Goal: Task Accomplishment & Management: Use online tool/utility

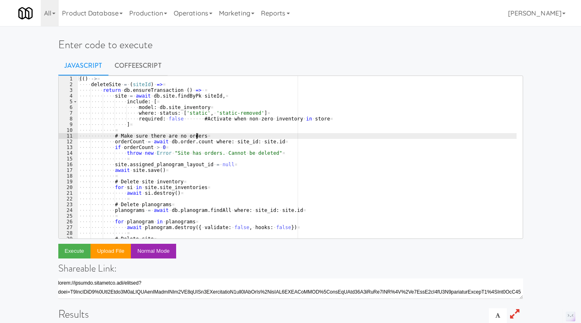
click at [214, 135] on div "(( ) · -> ¤ ···· deleteSite · = · ( siteId ) · => ¤ ···· ···· return · db . ens…" at bounding box center [296, 163] width 439 height 174
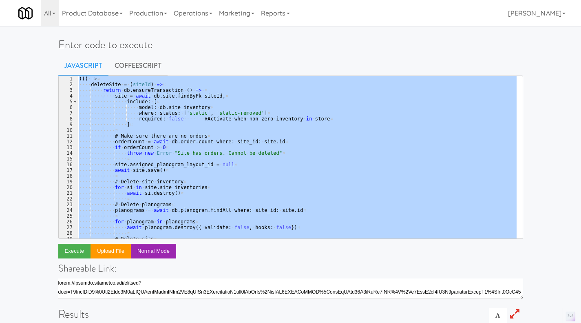
paste textarea
type textarea ")()"
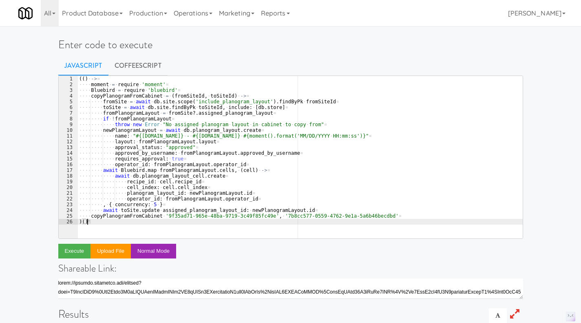
click at [151, 65] on link "CoffeeScript" at bounding box center [137, 65] width 59 height 20
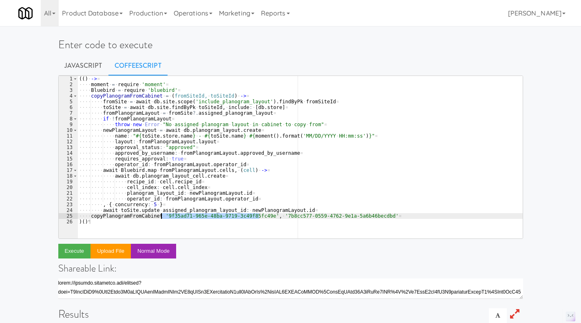
drag, startPoint x: 258, startPoint y: 216, endPoint x: 191, endPoint y: 230, distance: 68.7
click at [161, 217] on div "( ( ) · -> ¤ ···· moment · = · require · 'moment' ¤ ···· Bluebird · = · require…" at bounding box center [299, 163] width 445 height 174
paste textarea "d6bb26dc-965f-4e8d-93fc-0e04da8a9048"
drag, startPoint x: 370, startPoint y: 217, endPoint x: 271, endPoint y: 216, distance: 98.7
click at [271, 216] on div "( ( ) · -> ¤ ···· moment · = · require · 'moment' ¤ ···· Bluebird · = · require…" at bounding box center [299, 163] width 445 height 174
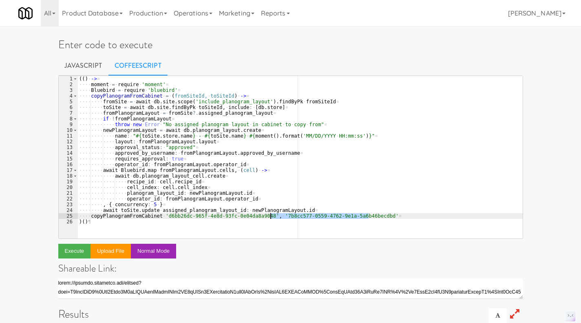
paste textarea "c23b8746-2905-44df-9ec0-8f839b95b546"
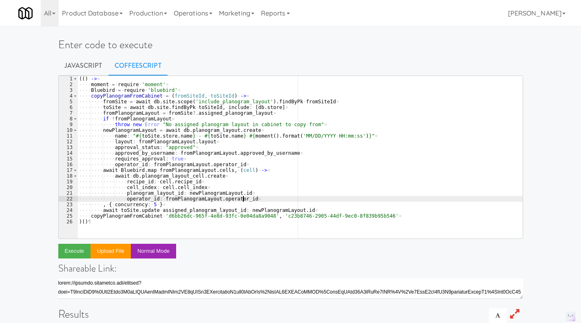
click at [377, 198] on div "( ( ) · -> ¤ ···· moment · = · require · 'moment' ¤ ···· Bluebird · = · require…" at bounding box center [299, 163] width 445 height 174
click at [256, 179] on div "( ( ) · -> ¤ ···· moment · = · require · 'moment' ¤ ···· Bluebird · = · require…" at bounding box center [299, 163] width 445 height 174
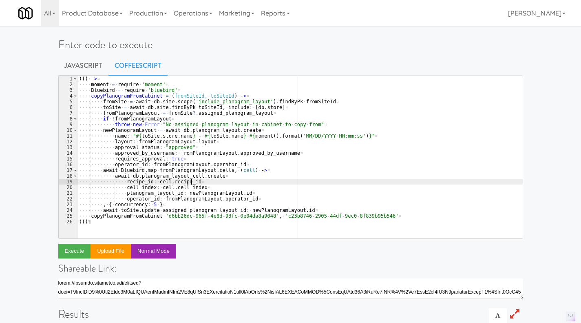
click at [136, 224] on div "( ( ) · -> ¤ ···· moment · = · require · 'moment' ¤ ···· Bluebird · = · require…" at bounding box center [299, 163] width 445 height 174
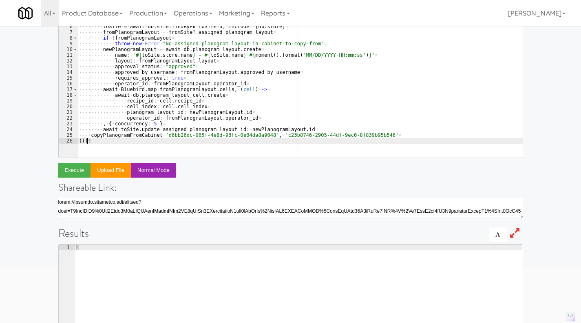
scroll to position [81, 0]
click at [74, 170] on button "Execute" at bounding box center [74, 169] width 33 height 15
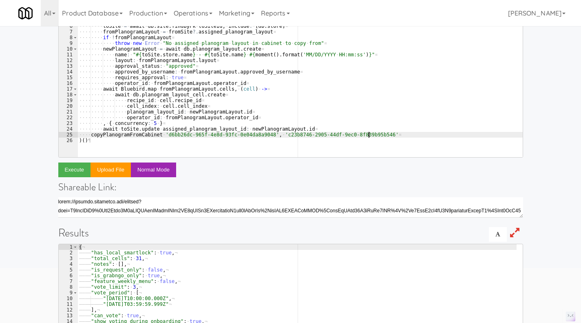
click at [369, 135] on div "( ( ) · -> ¤ ···· moment · = · require · 'moment' ¤ ···· Bluebird · = · require…" at bounding box center [299, 82] width 445 height 174
drag, startPoint x: 372, startPoint y: 135, endPoint x: 158, endPoint y: 134, distance: 214.1
click at [158, 134] on div "( ( ) · -> ¤ ···· moment · = · require · 'moment' ¤ ···· Bluebird · = · require…" at bounding box center [299, 82] width 445 height 174
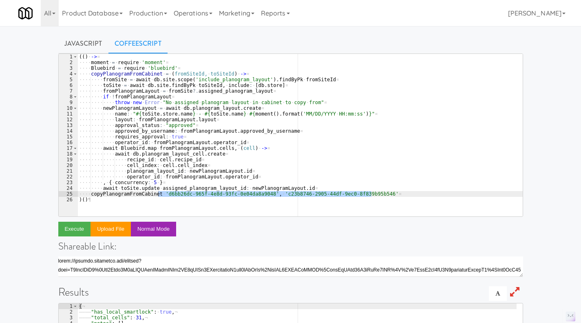
scroll to position [0, 0]
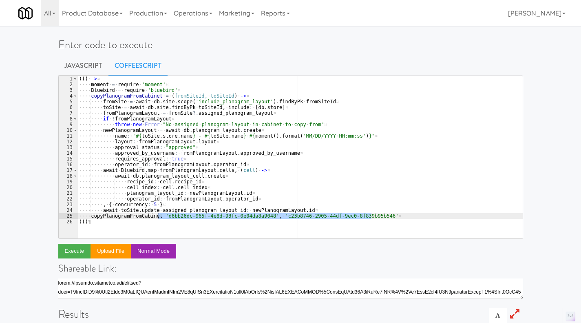
drag, startPoint x: 255, startPoint y: 132, endPoint x: 258, endPoint y: 136, distance: 4.9
click at [255, 132] on div "( ( ) · -> ¤ ···· moment · = · require · 'moment' ¤ ···· Bluebird · = · require…" at bounding box center [299, 163] width 445 height 174
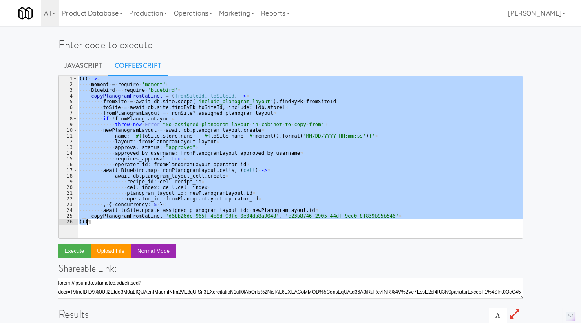
paste textarea "// return moveCabinet(fromSiteId, toSiteId"
type textarea "// return moveCabinet(fromSiteId, toSiteId)"
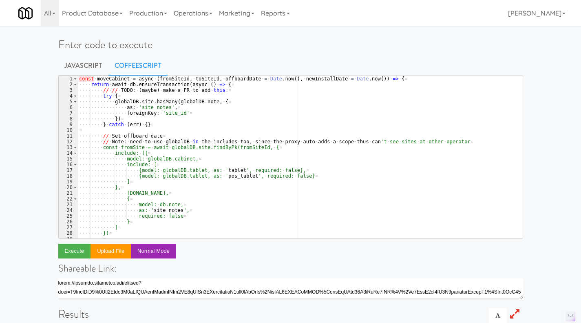
click at [89, 65] on link "Javascript" at bounding box center [83, 65] width 50 height 20
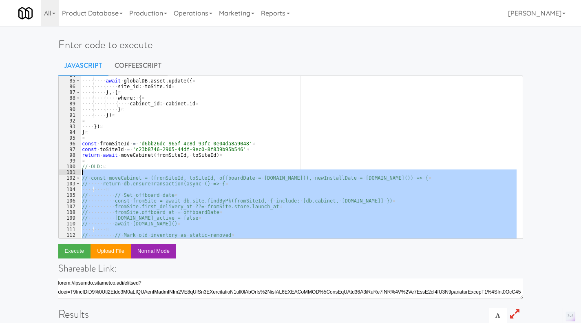
scroll to position [477, 0]
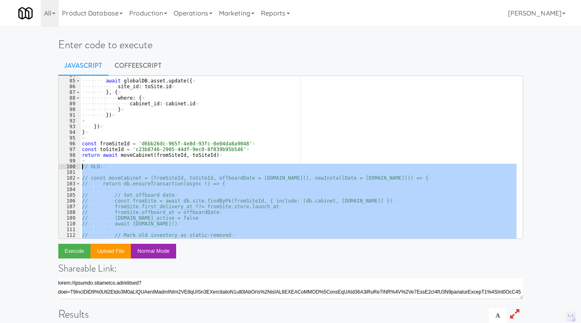
drag, startPoint x: 217, startPoint y: 236, endPoint x: 82, endPoint y: 169, distance: 150.5
click at [82, 169] on div "···· ···· ¤ ···· ···· await · globalDB . asset . update ({ ¤ ···· ···· ···· sit…" at bounding box center [298, 159] width 436 height 174
type textarea "// OLD:"
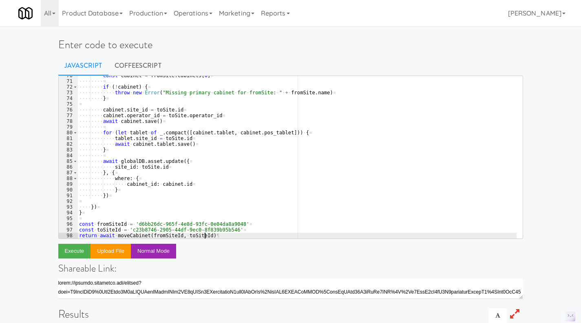
scroll to position [397, 0]
click at [281, 179] on div "···· ···· const · cabinet · = · fromSite . cabinets [ 0 ] ¤ ···· ···· ¤ ···· ··…" at bounding box center [296, 160] width 439 height 174
type textarea "where: {"
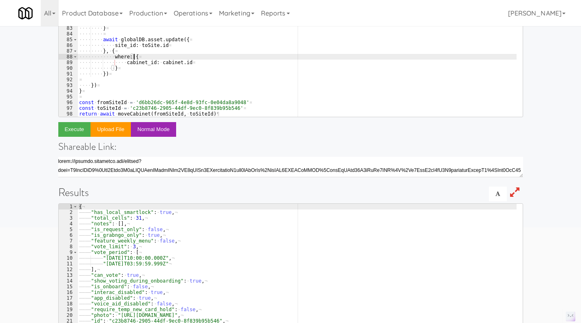
scroll to position [122, 0]
click at [70, 130] on button "Execute" at bounding box center [74, 129] width 33 height 15
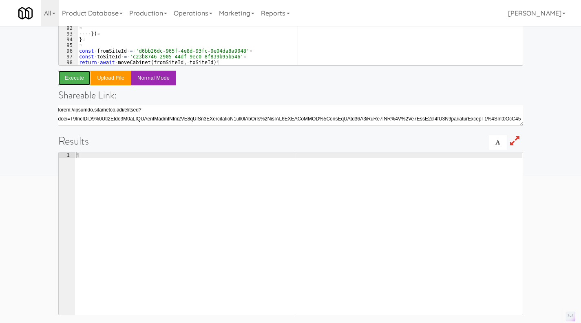
scroll to position [175, 0]
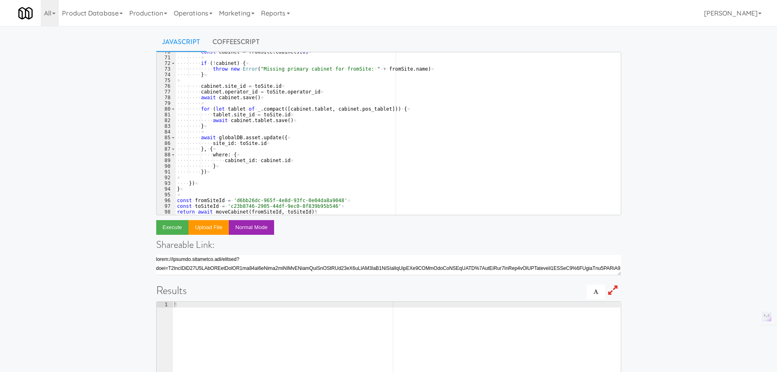
scroll to position [397, 0]
drag, startPoint x: 330, startPoint y: 199, endPoint x: 232, endPoint y: 202, distance: 97.5
click at [232, 202] on div "···· ···· const · cabinet · = · fromSite . cabinets [ 0 ] ¤ ···· ···· ¤ ···· ··…" at bounding box center [394, 136] width 439 height 174
paste textarea "5babc57e-91a4-4b3b-97c2-b0f8bb58096"
drag, startPoint x: 325, startPoint y: 207, endPoint x: 226, endPoint y: 208, distance: 98.3
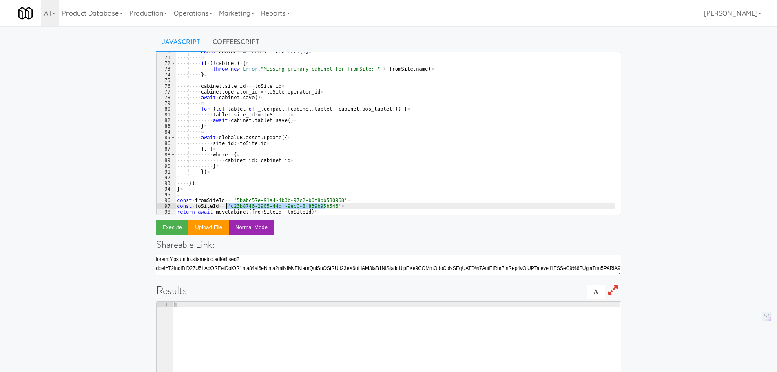
click at [226, 208] on div "···· ···· const · cabinet · = · fromSite . cabinets [ 0 ] ¤ ···· ···· ¤ ···· ··…" at bounding box center [394, 136] width 439 height 174
paste textarea "405c1a90-80c4-41ba-b874-0f28229ed63"
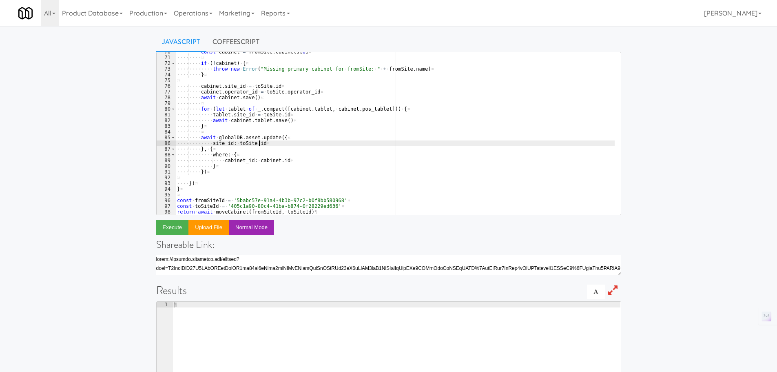
click at [321, 142] on div "···· ···· const · cabinet · = · fromSite . cabinets [ 0 ] ¤ ···· ···· ¤ ···· ··…" at bounding box center [394, 136] width 439 height 174
type textarea "site_id: toSite.id"
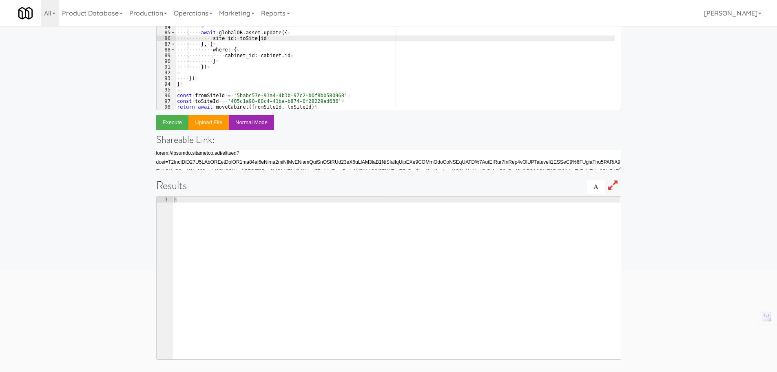
scroll to position [2, 0]
click at [177, 123] on button "Execute" at bounding box center [172, 122] width 33 height 15
click at [191, 12] on link "Operations" at bounding box center [192, 13] width 45 height 26
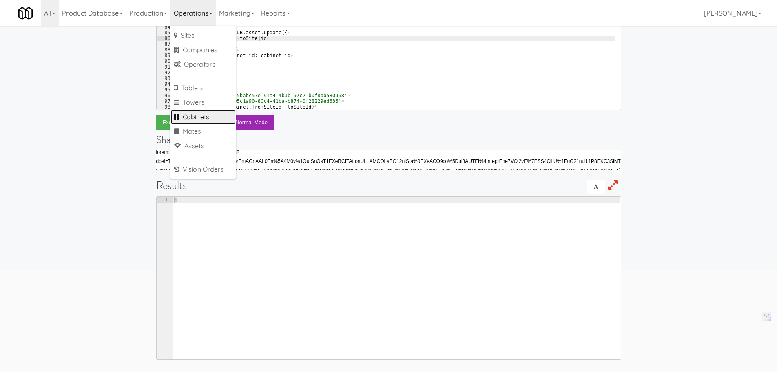
click at [214, 113] on link "Cabinets" at bounding box center [202, 117] width 65 height 15
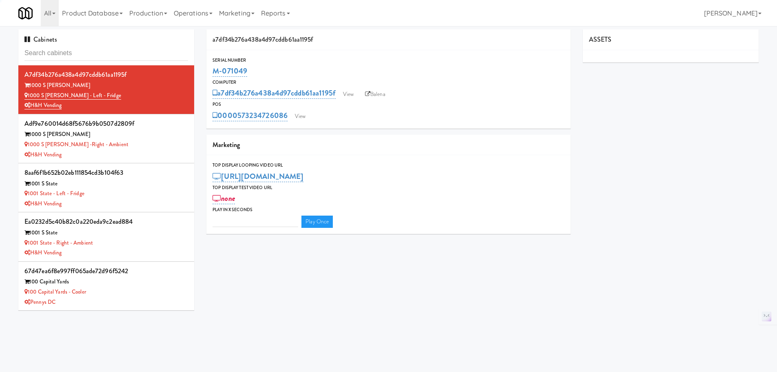
type input "3"
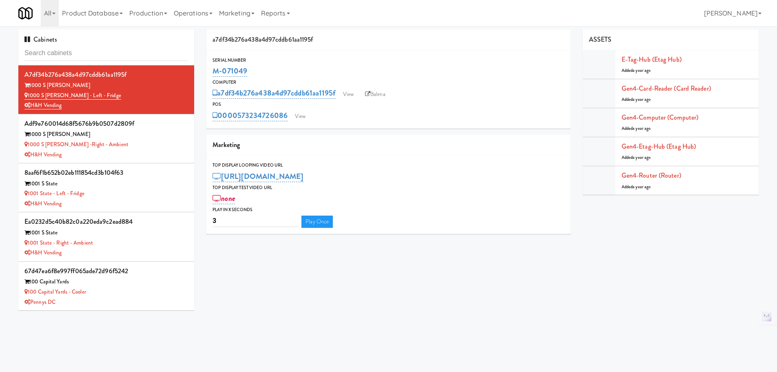
click at [104, 52] on input "text" at bounding box center [106, 53] width 164 height 15
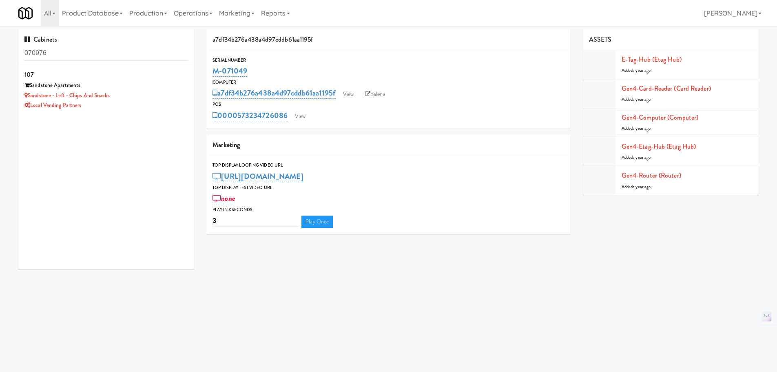
click at [157, 80] on div "107" at bounding box center [106, 75] width 164 height 12
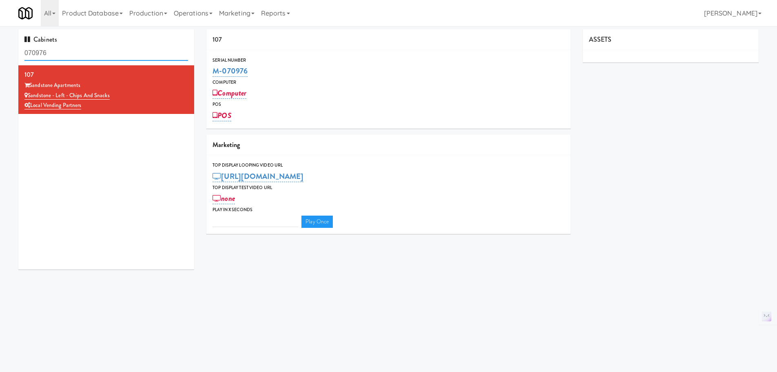
click at [103, 54] on input "070976" at bounding box center [106, 53] width 164 height 15
click at [102, 54] on input "070976" at bounding box center [106, 53] width 164 height 15
paste input "af7e46c70137bd3f2107877e5a12e957"
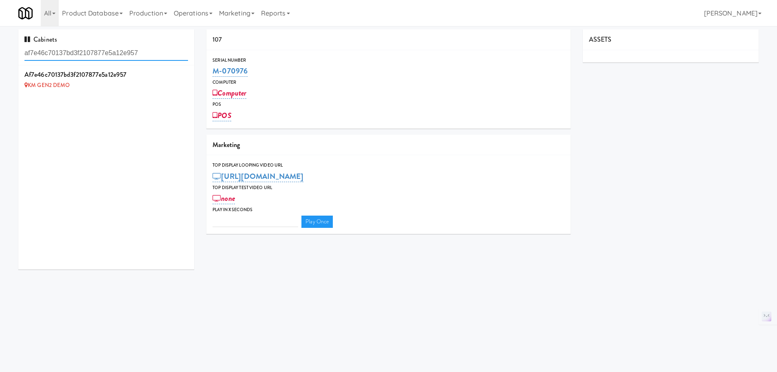
type input "af7e46c70137bd3f2107877e5a12e957"
click at [144, 85] on div "KM GEN2 DEMO" at bounding box center [106, 85] width 164 height 10
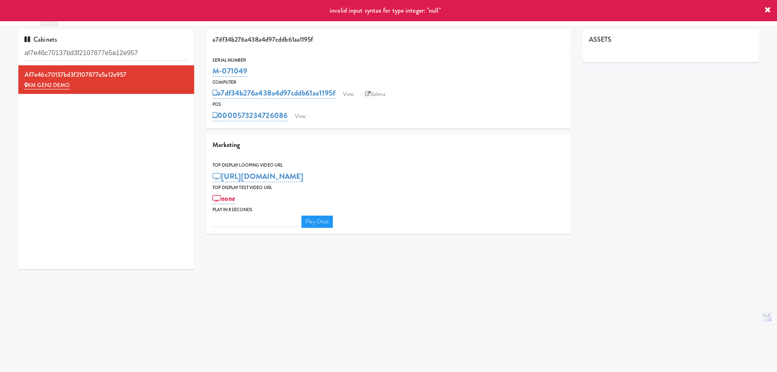
type input "3"
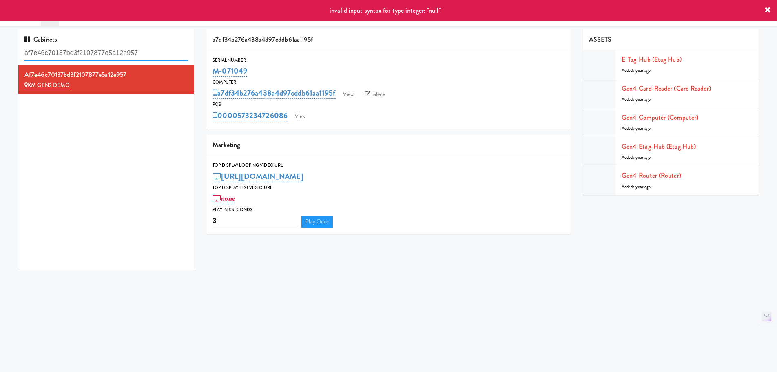
click at [128, 50] on input "af7e46c70137bd3f2107877e5a12e957" at bounding box center [106, 53] width 164 height 15
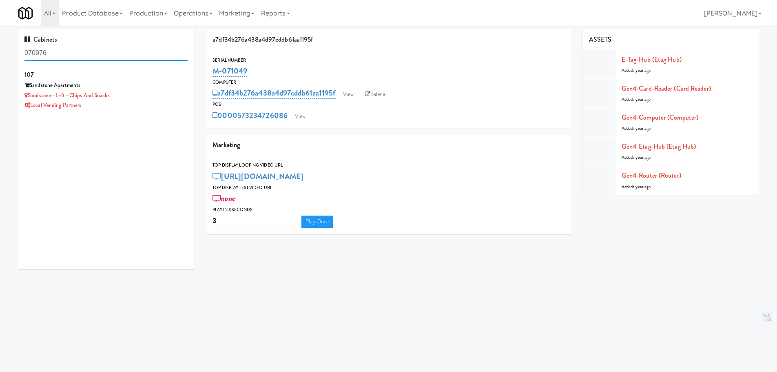
type input "070976"
click at [145, 90] on div "Sandstone Apartments" at bounding box center [106, 85] width 164 height 10
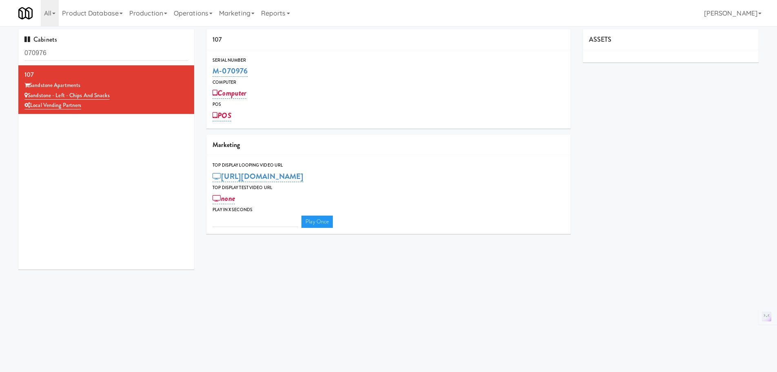
click at [186, 71] on icon at bounding box center [188, 69] width 4 height 5
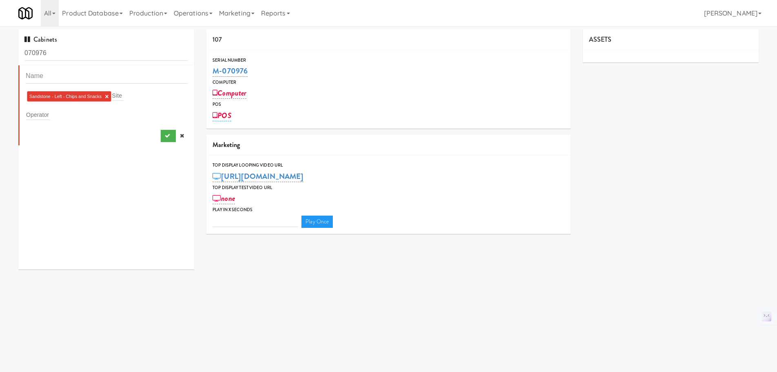
click at [106, 97] on link "×" at bounding box center [107, 96] width 4 height 7
click at [165, 136] on icon "submit" at bounding box center [167, 133] width 5 height 5
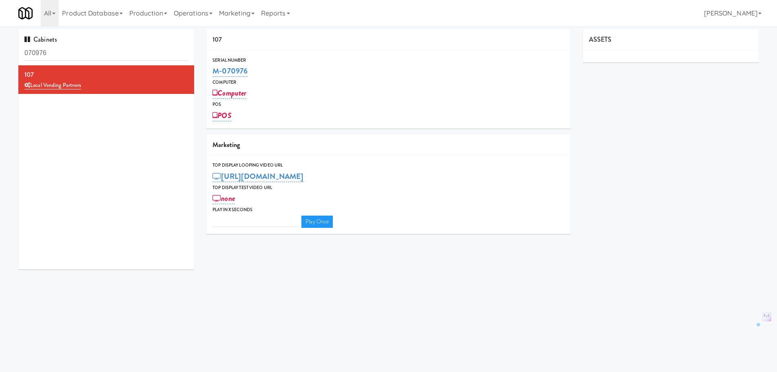
drag, startPoint x: 261, startPoint y: 71, endPoint x: 213, endPoint y: 71, distance: 48.5
click at [213, 71] on div "M-070976" at bounding box center [389, 71] width 352 height 14
copy link "M-070976"
click at [229, 78] on div "Computer" at bounding box center [389, 82] width 352 height 8
click at [229, 75] on link "M-070976" at bounding box center [230, 70] width 35 height 11
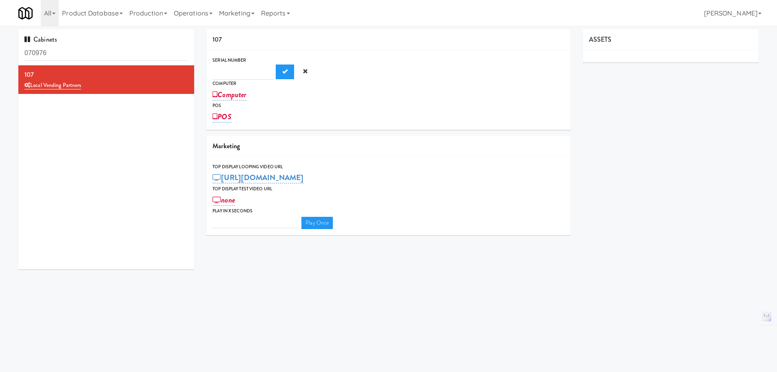
click at [276, 64] on button "Submit" at bounding box center [285, 71] width 18 height 15
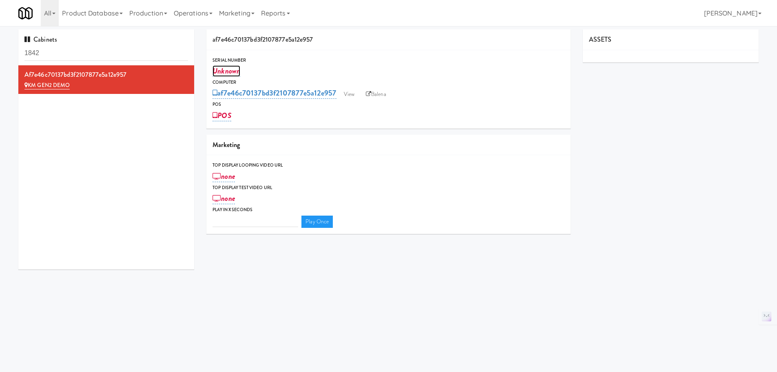
click at [231, 67] on link "Unknown" at bounding box center [227, 70] width 28 height 11
type input "M-070976"
click at [279, 74] on button "Submit" at bounding box center [285, 71] width 18 height 15
click at [439, 118] on div "POS" at bounding box center [389, 115] width 352 height 14
click at [195, 19] on link "Operations" at bounding box center [192, 13] width 45 height 26
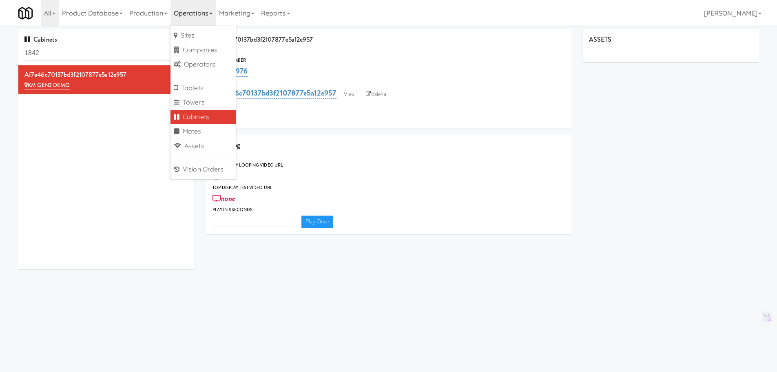
click at [477, 46] on div "af7e46c70137bd3f2107877e5a12e957" at bounding box center [388, 39] width 364 height 21
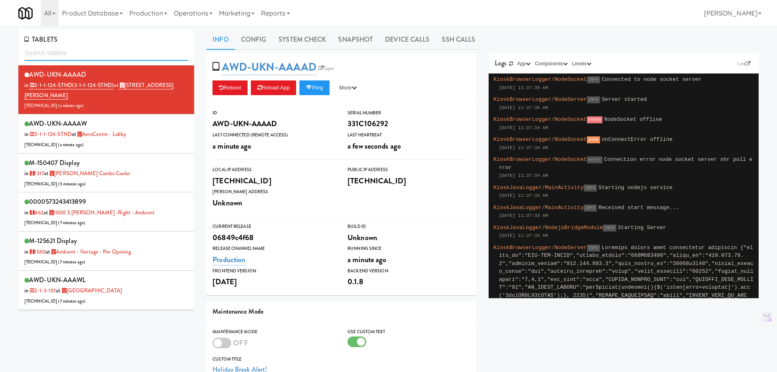
paste input "573250828042"
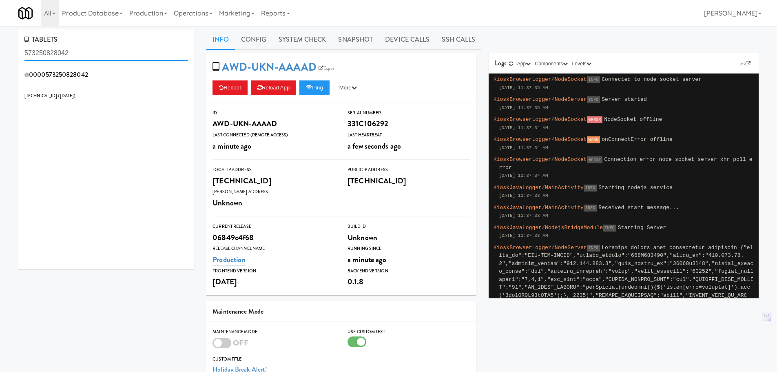
type input "573250828042"
click at [135, 80] on div "0000573250828042 [TECHNICAL_ID] ( [DATE] )" at bounding box center [106, 85] width 164 height 32
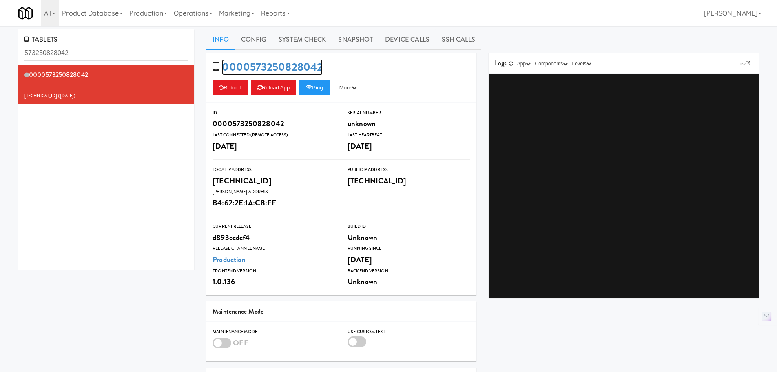
click at [253, 72] on link "0000573250828042" at bounding box center [272, 67] width 101 height 16
click at [113, 140] on div "0000573250828042 [TECHNICAL_ID] ( [DATE] )" at bounding box center [106, 167] width 176 height 204
